Goal: Task Accomplishment & Management: Use online tool/utility

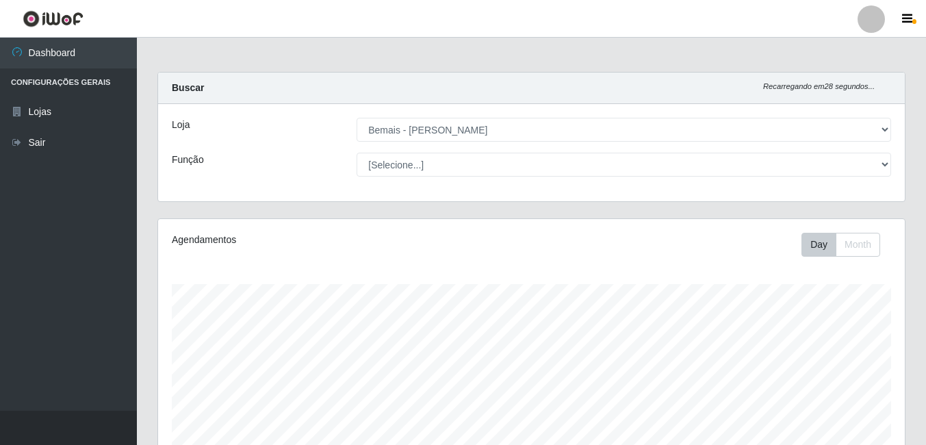
select select "230"
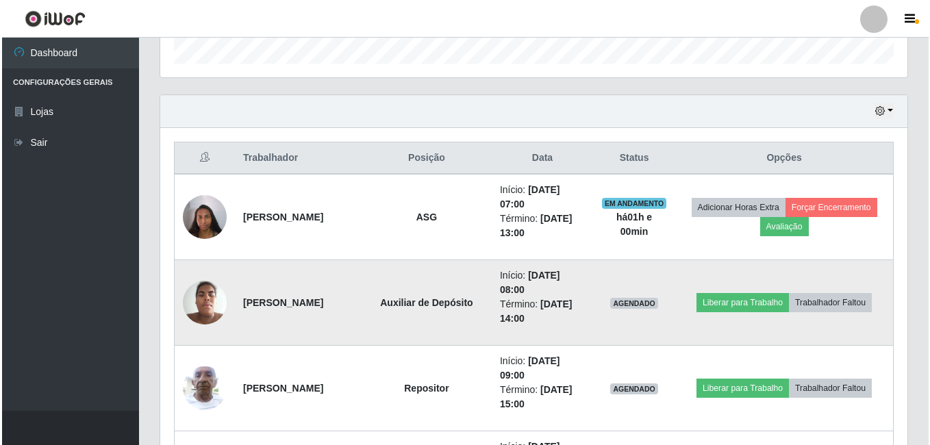
scroll to position [284, 747]
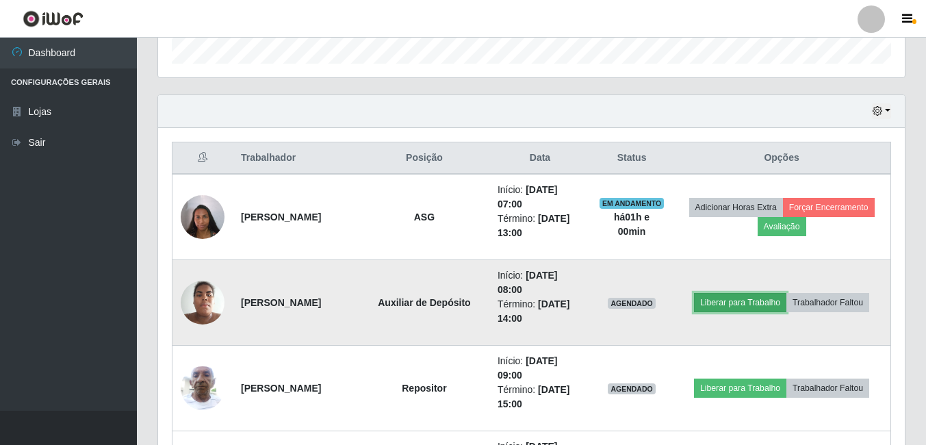
click at [750, 303] on button "Liberar para Trabalho" at bounding box center [740, 302] width 92 height 19
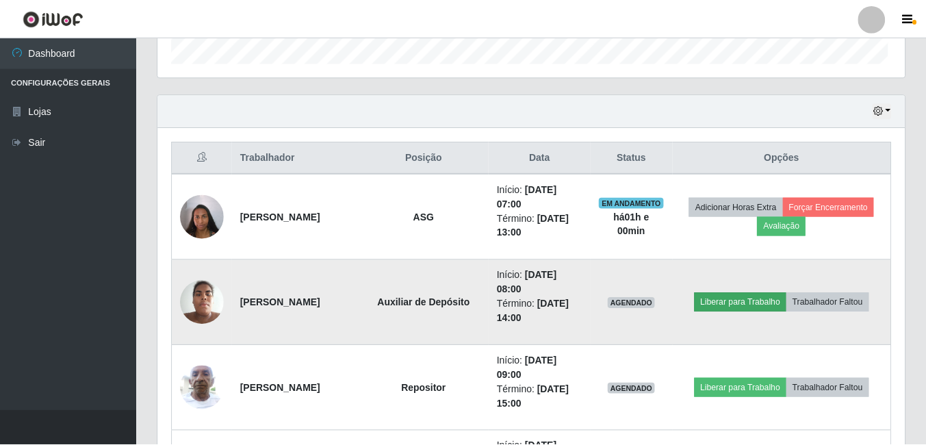
scroll to position [284, 740]
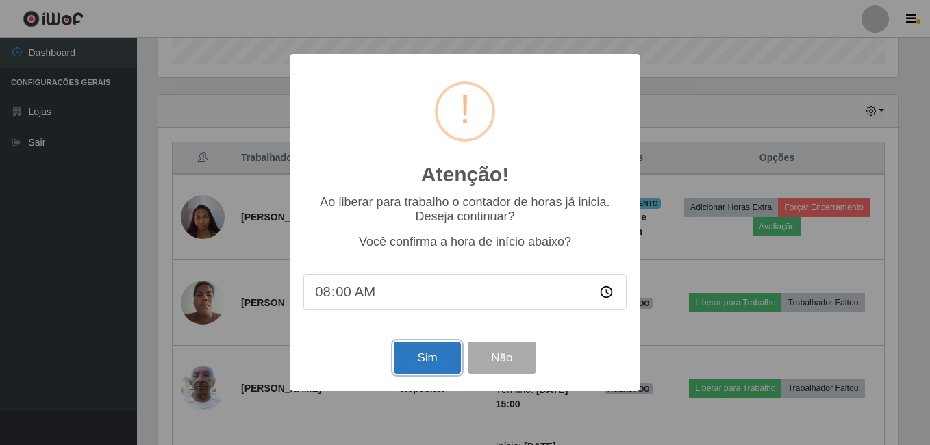
click at [412, 353] on button "Sim" at bounding box center [427, 358] width 66 height 32
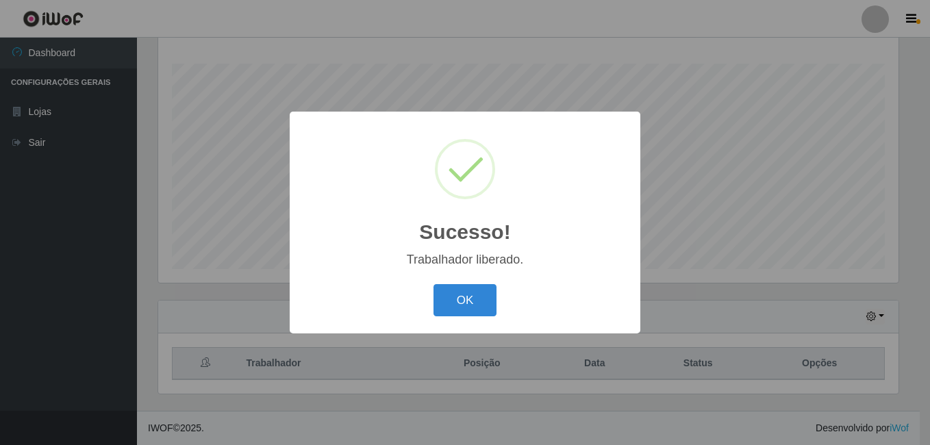
click at [433, 284] on button "OK" at bounding box center [465, 300] width 64 height 32
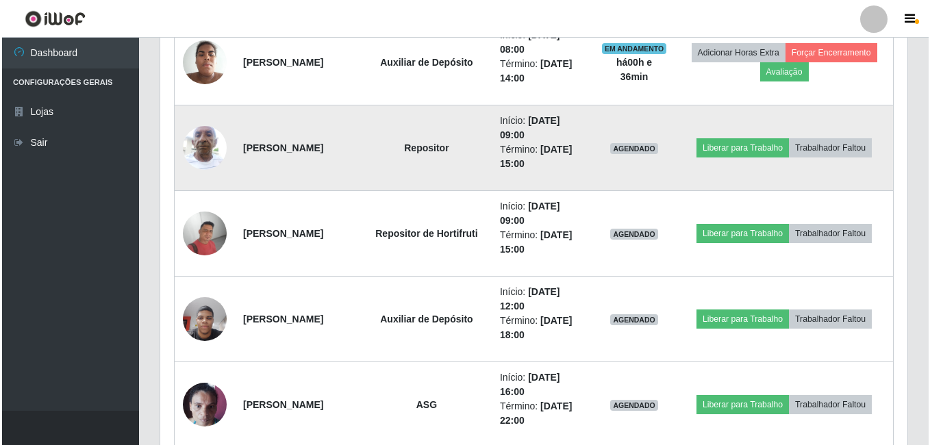
scroll to position [700, 0]
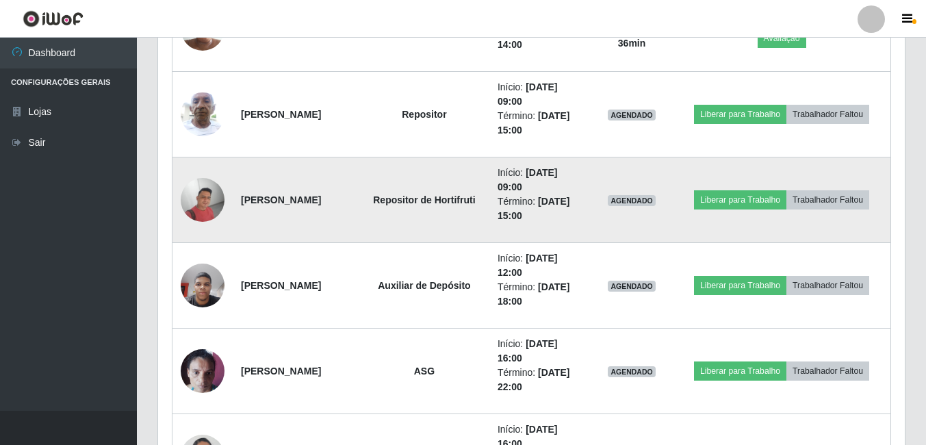
click at [193, 192] on img at bounding box center [203, 200] width 44 height 44
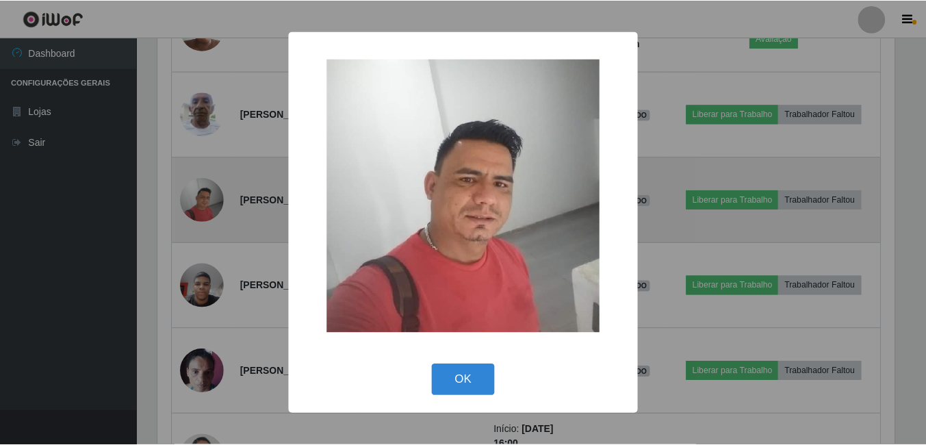
scroll to position [284, 740]
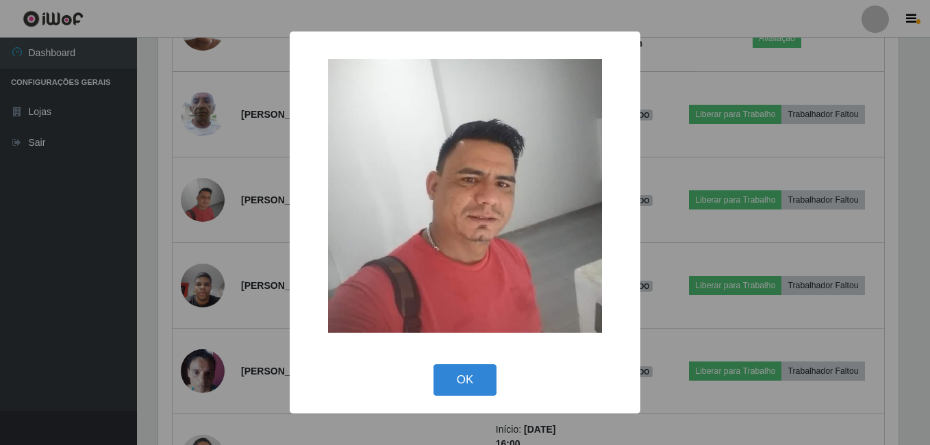
click at [161, 209] on div "× OK Cancel" at bounding box center [465, 222] width 930 height 445
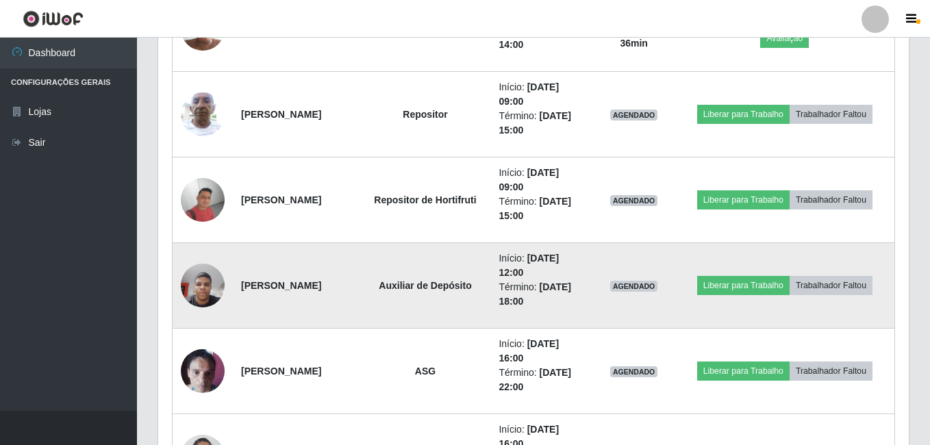
scroll to position [284, 747]
click at [199, 276] on img at bounding box center [203, 285] width 44 height 58
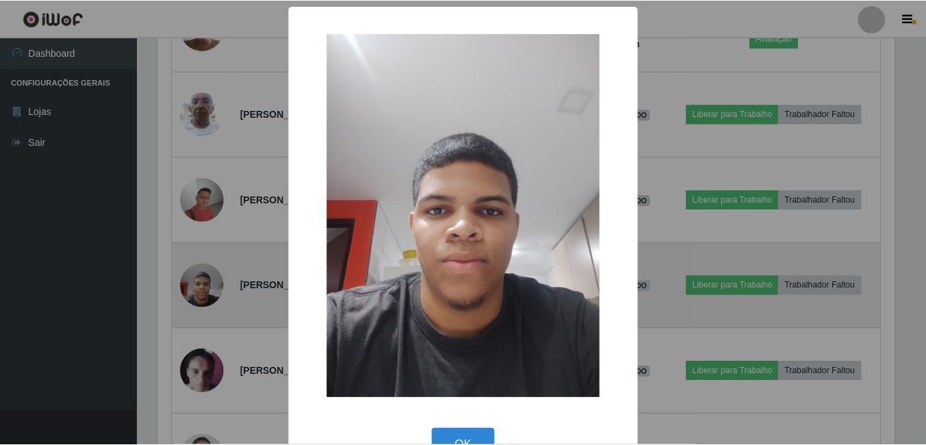
scroll to position [284, 740]
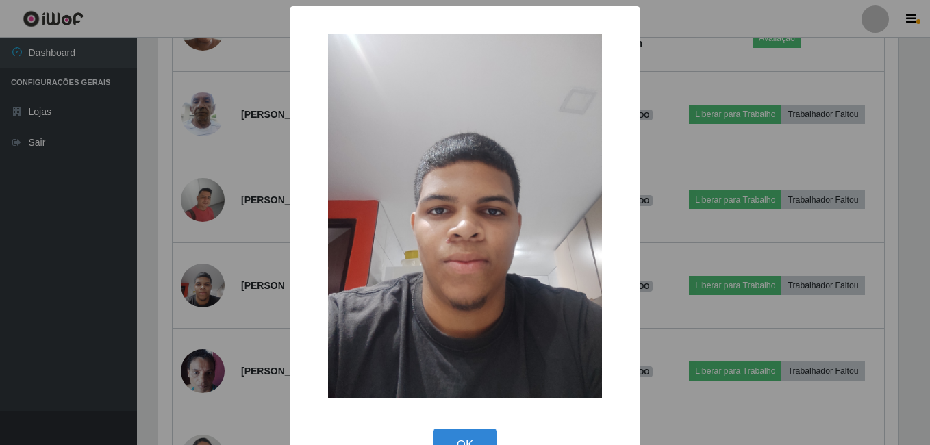
click at [173, 275] on div "× OK Cancel" at bounding box center [465, 222] width 930 height 445
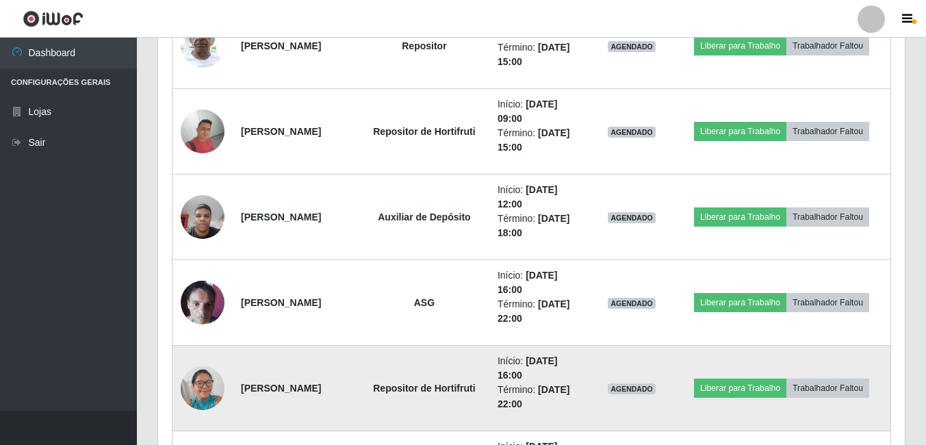
scroll to position [700, 0]
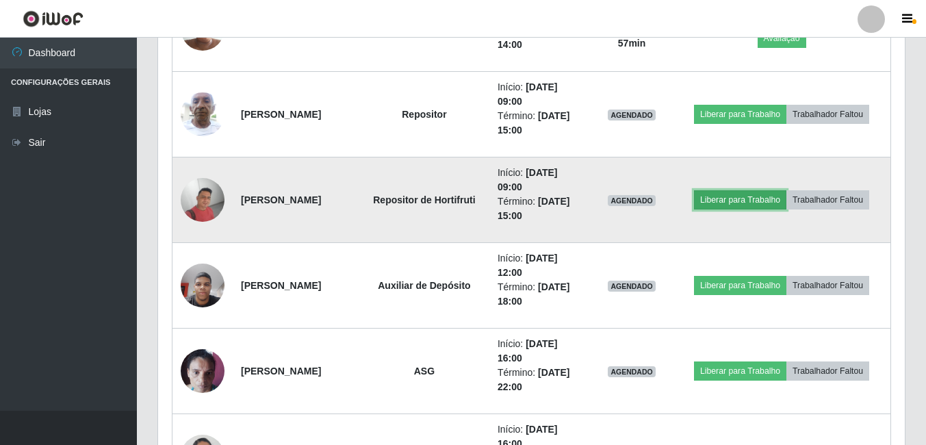
click at [731, 202] on button "Liberar para Trabalho" at bounding box center [740, 199] width 92 height 19
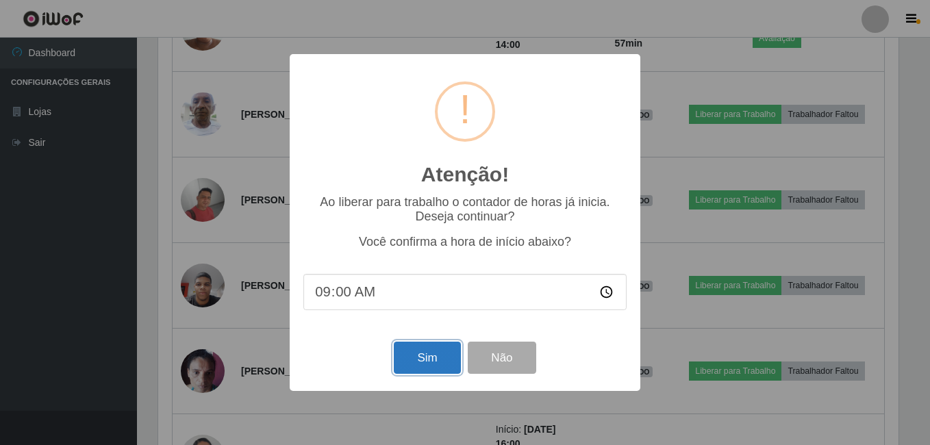
click at [421, 359] on button "Sim" at bounding box center [427, 358] width 66 height 32
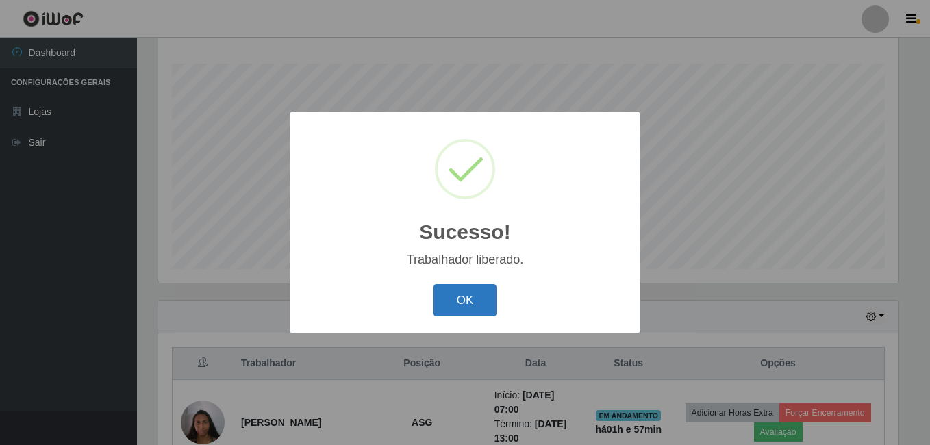
click at [457, 290] on button "OK" at bounding box center [465, 300] width 64 height 32
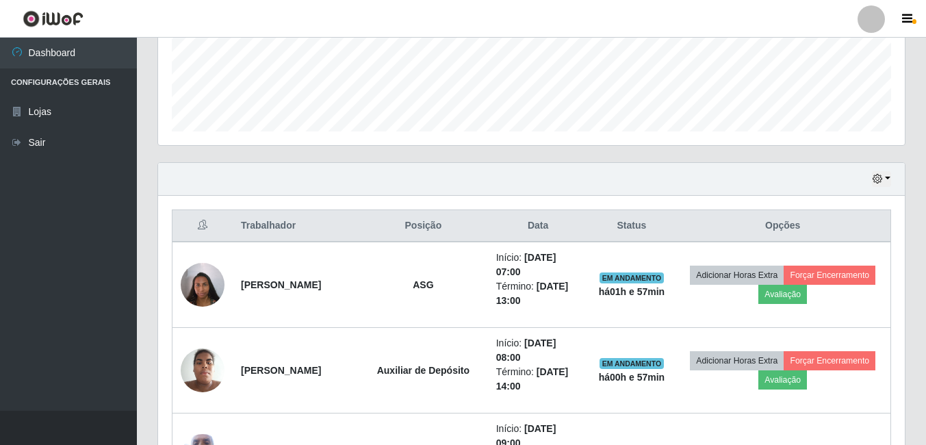
scroll to position [563, 0]
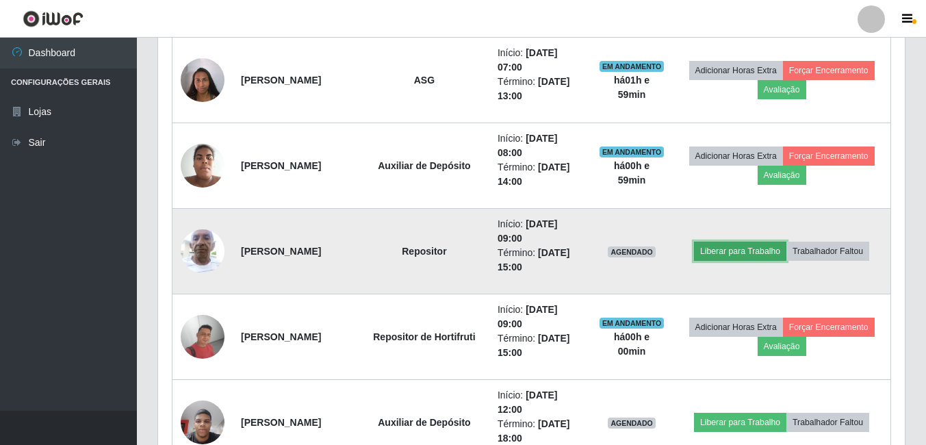
click at [778, 257] on button "Liberar para Trabalho" at bounding box center [740, 251] width 92 height 19
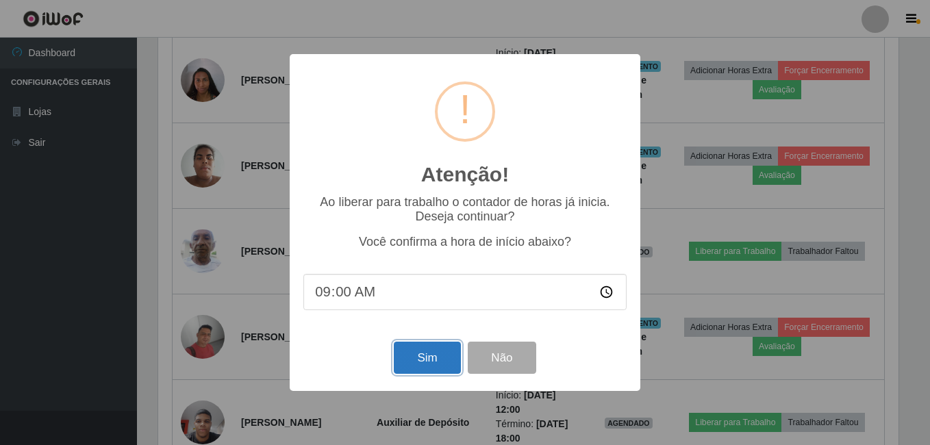
click at [433, 370] on button "Sim" at bounding box center [427, 358] width 66 height 32
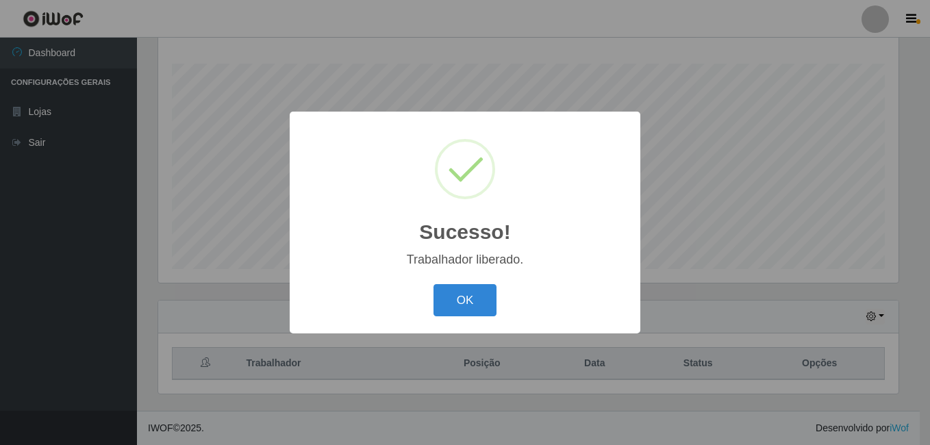
click at [433, 284] on button "OK" at bounding box center [465, 300] width 64 height 32
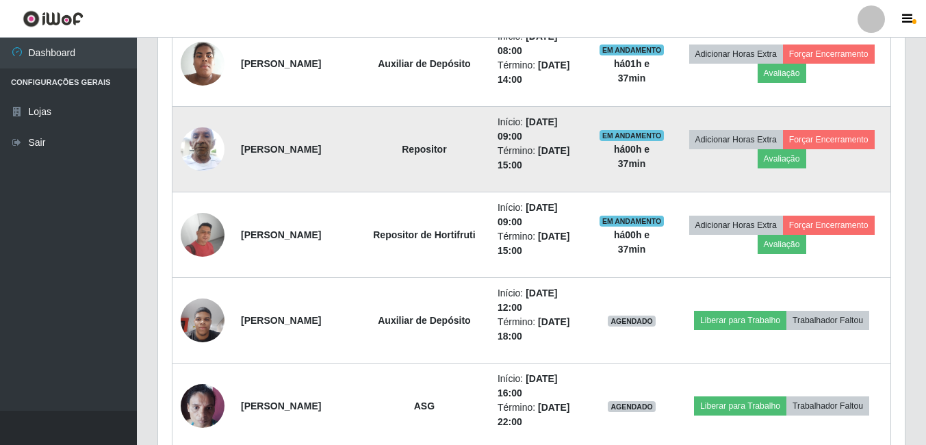
scroll to position [700, 0]
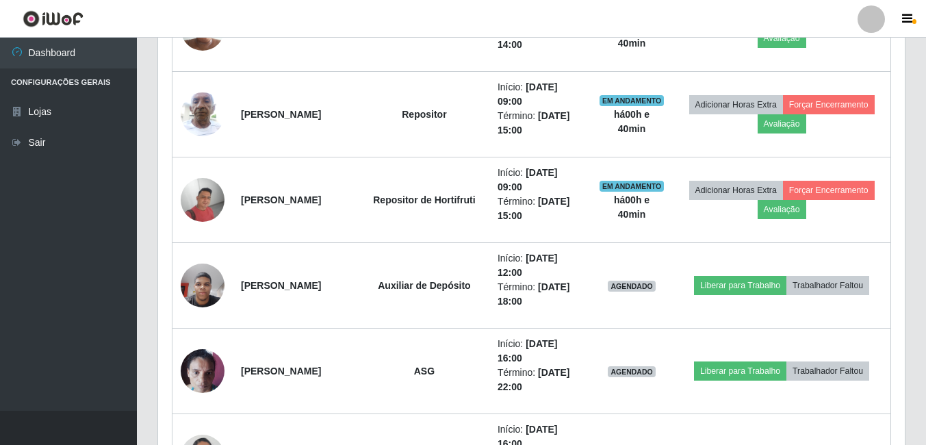
click at [78, 81] on li "Configurações Gerais" at bounding box center [68, 82] width 137 height 28
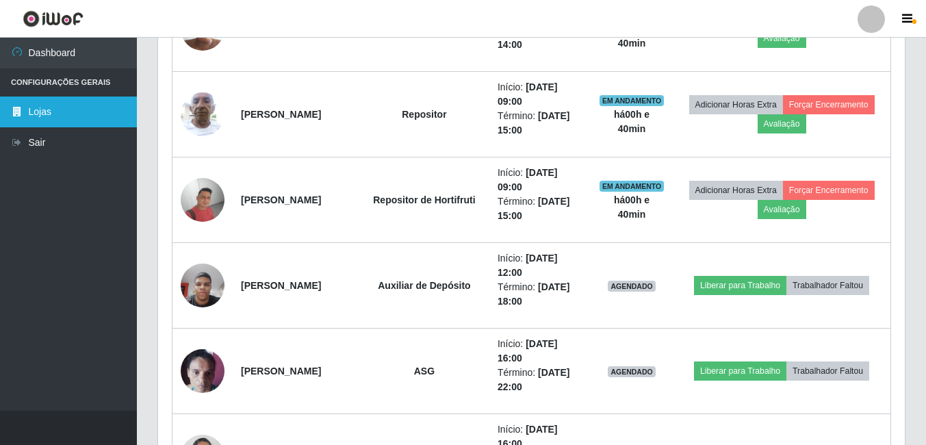
click at [45, 105] on link "Lojas" at bounding box center [68, 112] width 137 height 31
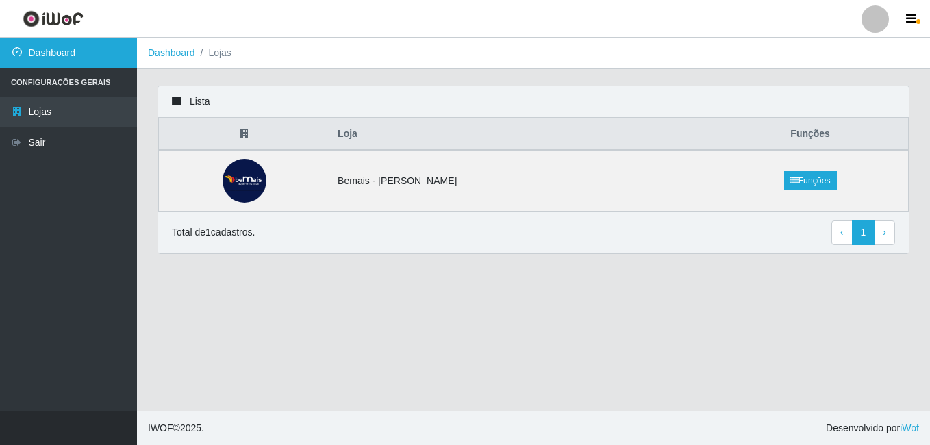
click at [61, 55] on link "Dashboard" at bounding box center [68, 53] width 137 height 31
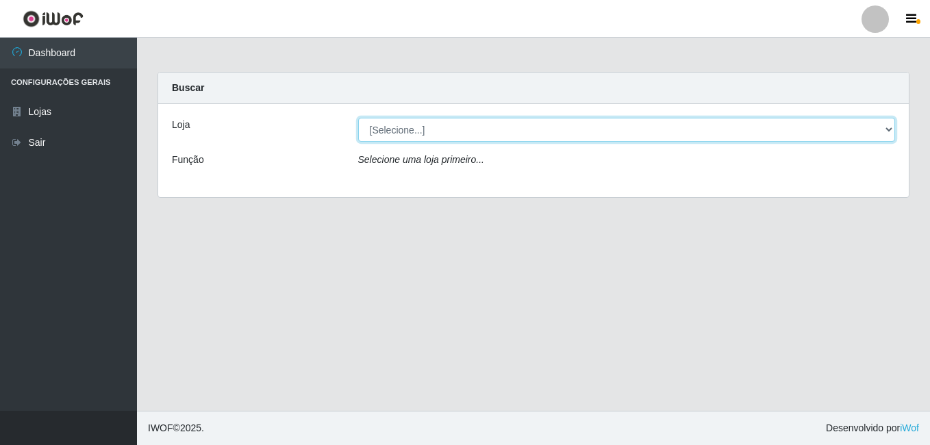
click at [409, 137] on select "[Selecione...] [PERSON_NAME]" at bounding box center [626, 130] width 537 height 24
select select "230"
click at [358, 118] on select "[Selecione...] [PERSON_NAME]" at bounding box center [626, 130] width 537 height 24
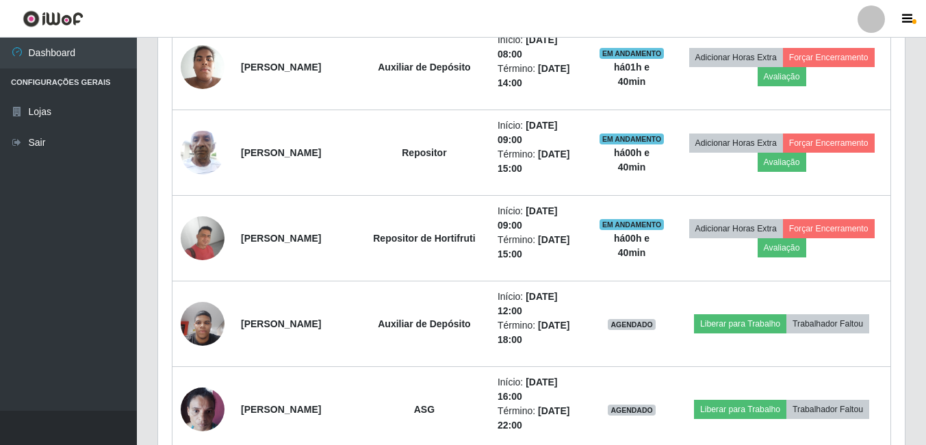
scroll to position [685, 0]
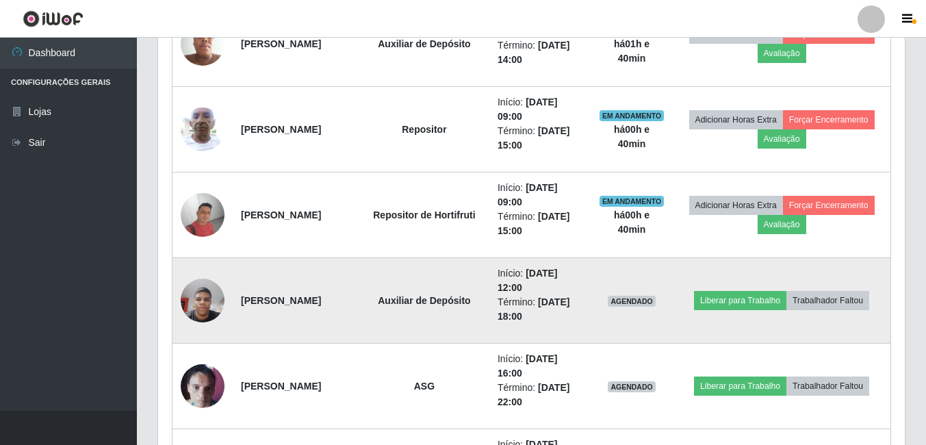
click at [218, 307] on img at bounding box center [203, 300] width 44 height 58
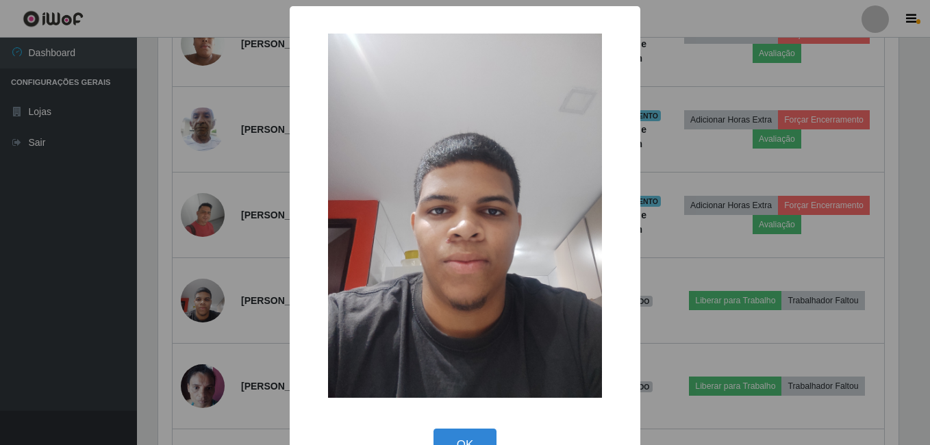
click at [173, 329] on div "× OK Cancel" at bounding box center [465, 222] width 930 height 445
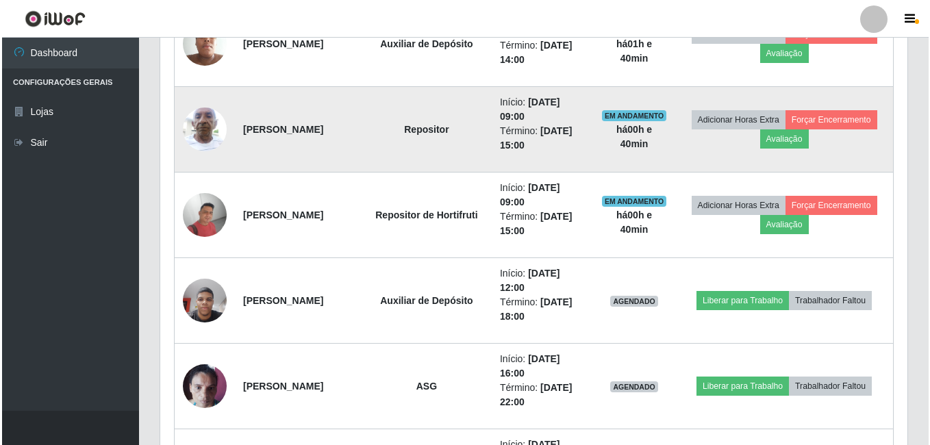
scroll to position [479, 0]
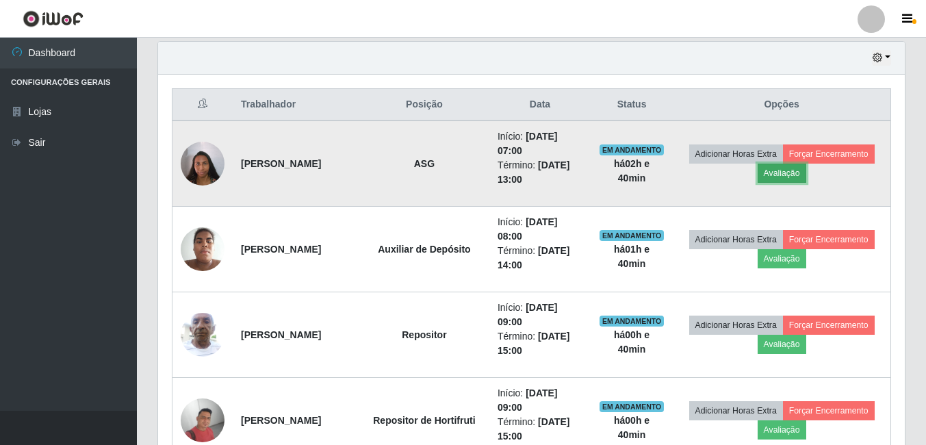
click at [807, 176] on button "Avaliação" at bounding box center [782, 173] width 49 height 19
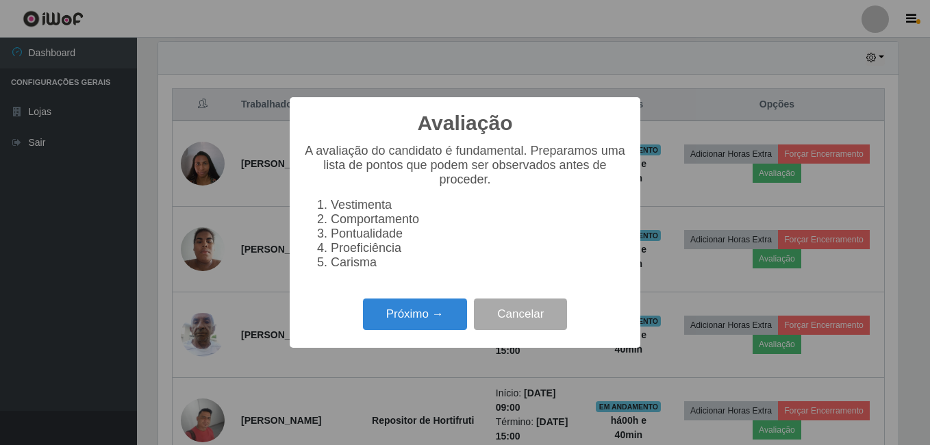
scroll to position [284, 740]
click at [417, 319] on button "Próximo →" at bounding box center [415, 315] width 104 height 32
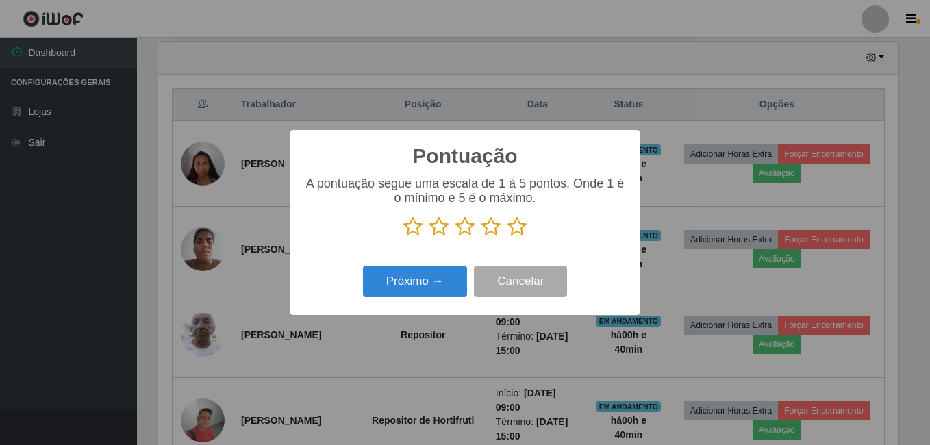
click at [516, 230] on icon at bounding box center [516, 226] width 19 height 21
click at [507, 237] on input "radio" at bounding box center [507, 237] width 0 height 0
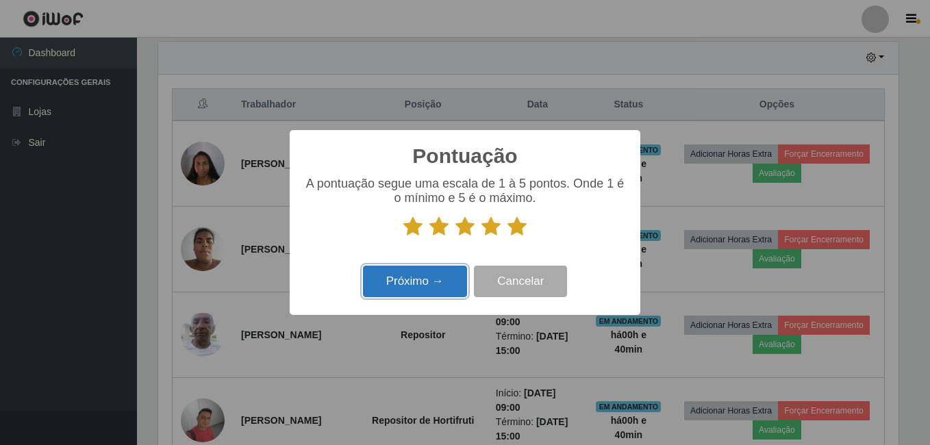
click at [448, 274] on button "Próximo →" at bounding box center [415, 282] width 104 height 32
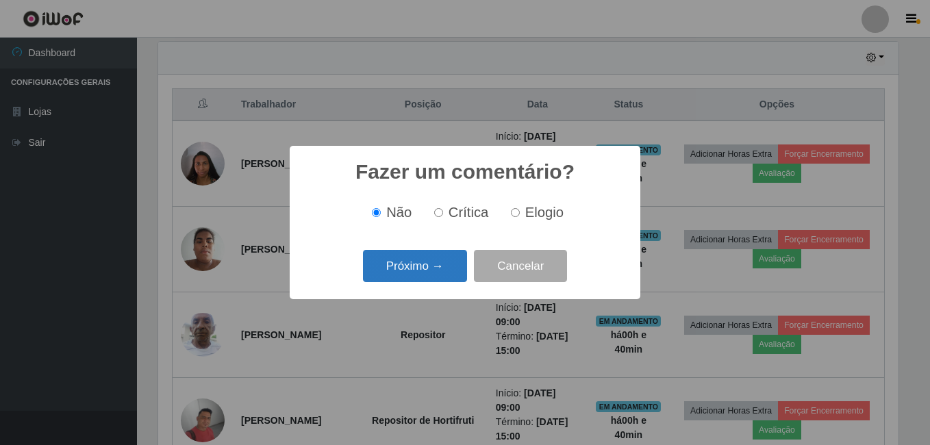
click at [437, 272] on button "Próximo →" at bounding box center [415, 266] width 104 height 32
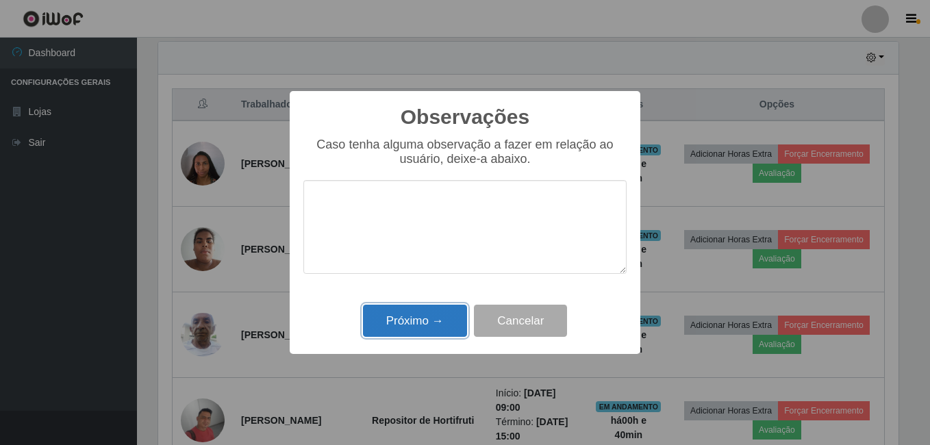
click at [444, 311] on button "Próximo →" at bounding box center [415, 321] width 104 height 32
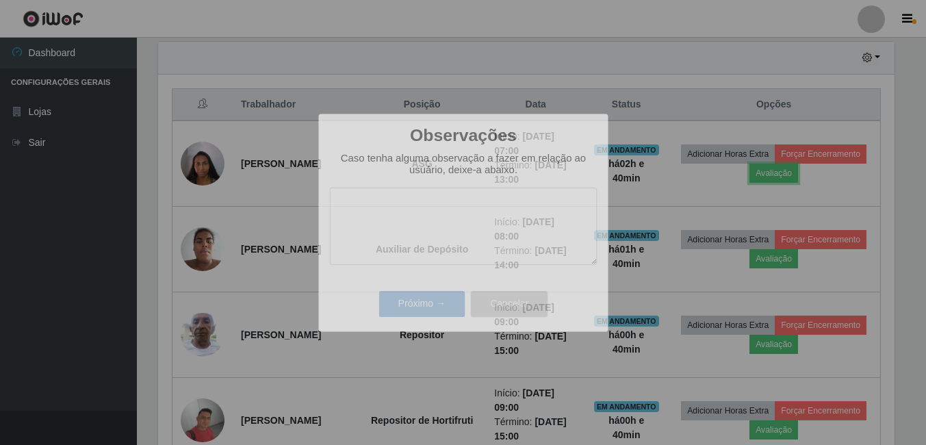
scroll to position [284, 747]
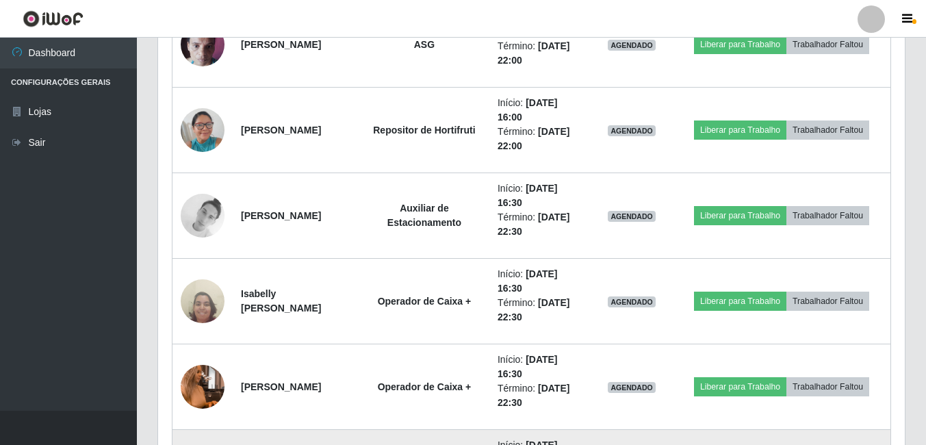
scroll to position [1027, 0]
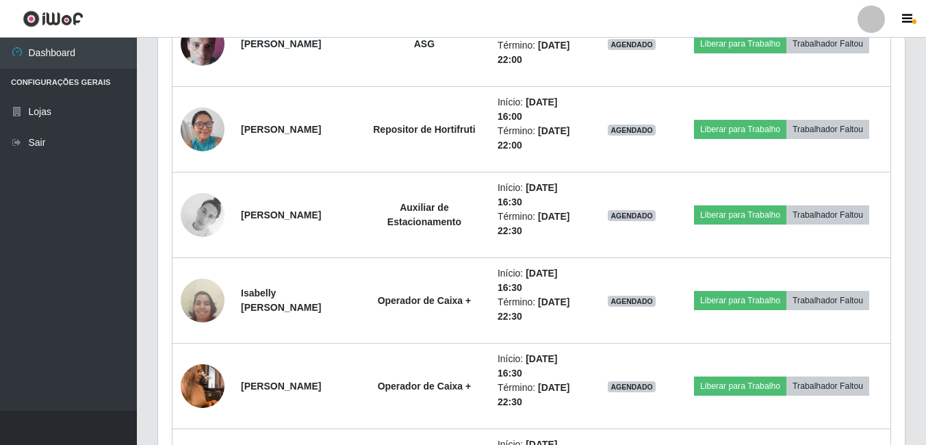
click at [913, 79] on div "Hoje 1 dia 3 dias 1 Semana Não encerrados Trabalhador Posição Data Status Opçõe…" at bounding box center [531, 190] width 769 height 1395
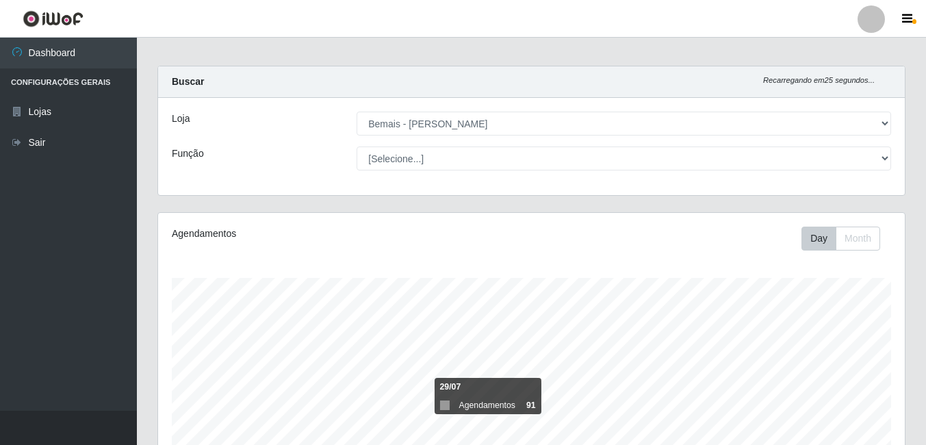
scroll to position [0, 0]
